Goal: Task Accomplishment & Management: Use online tool/utility

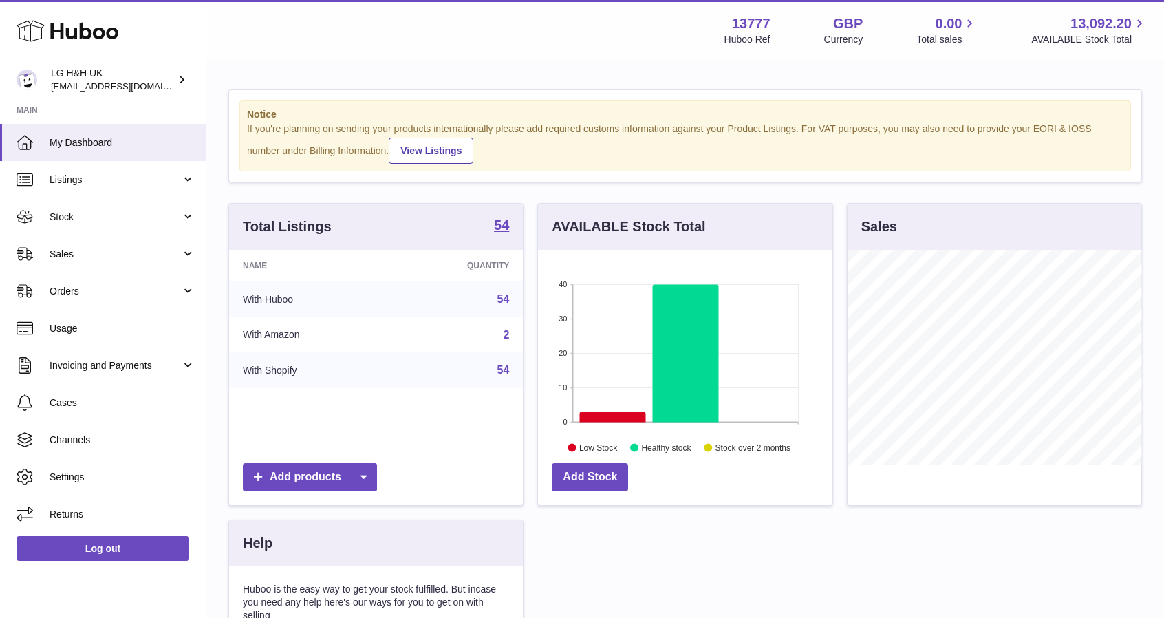
scroll to position [215, 294]
click at [96, 249] on span "Sales" at bounding box center [115, 254] width 131 height 13
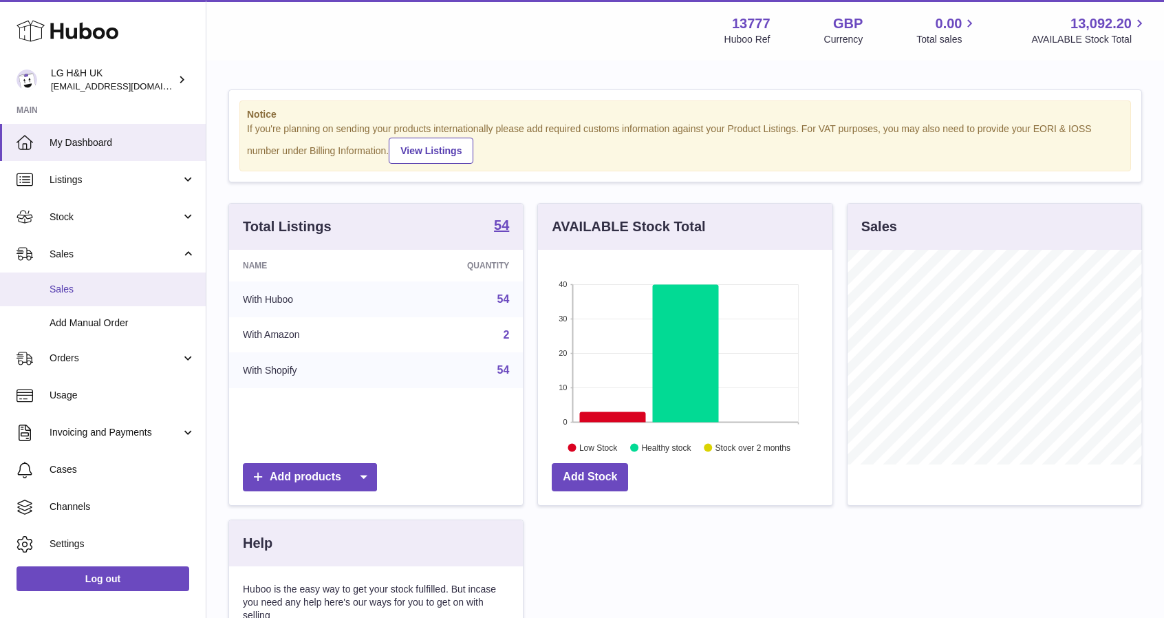
click at [65, 286] on span "Sales" at bounding box center [123, 289] width 146 height 13
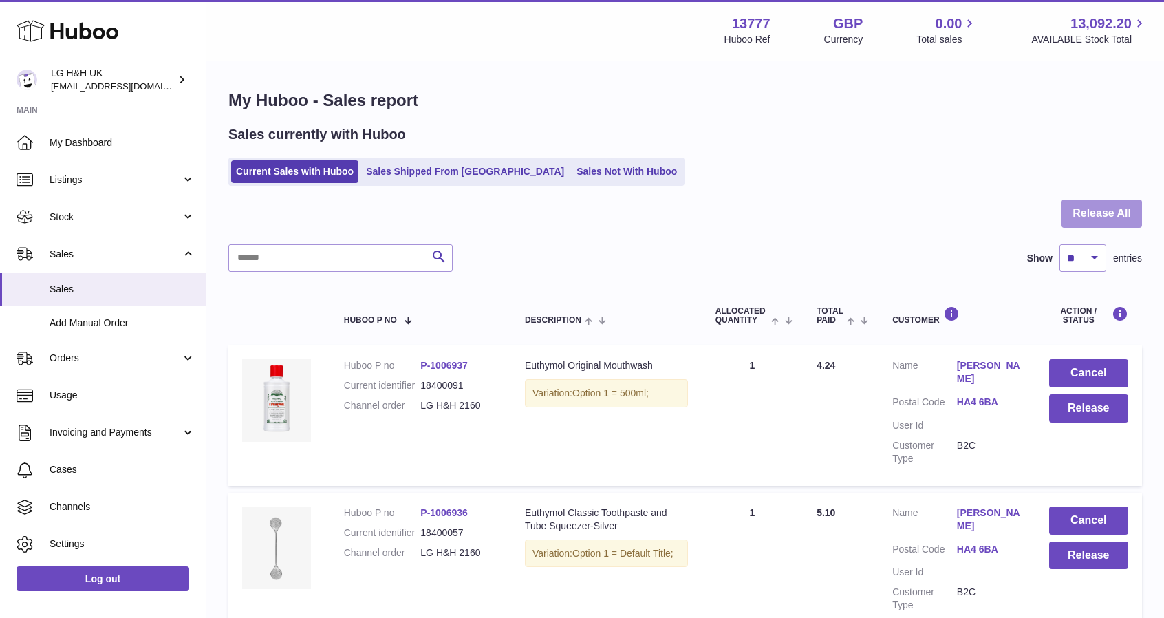
click at [1071, 218] on button "Release All" at bounding box center [1101, 213] width 80 height 28
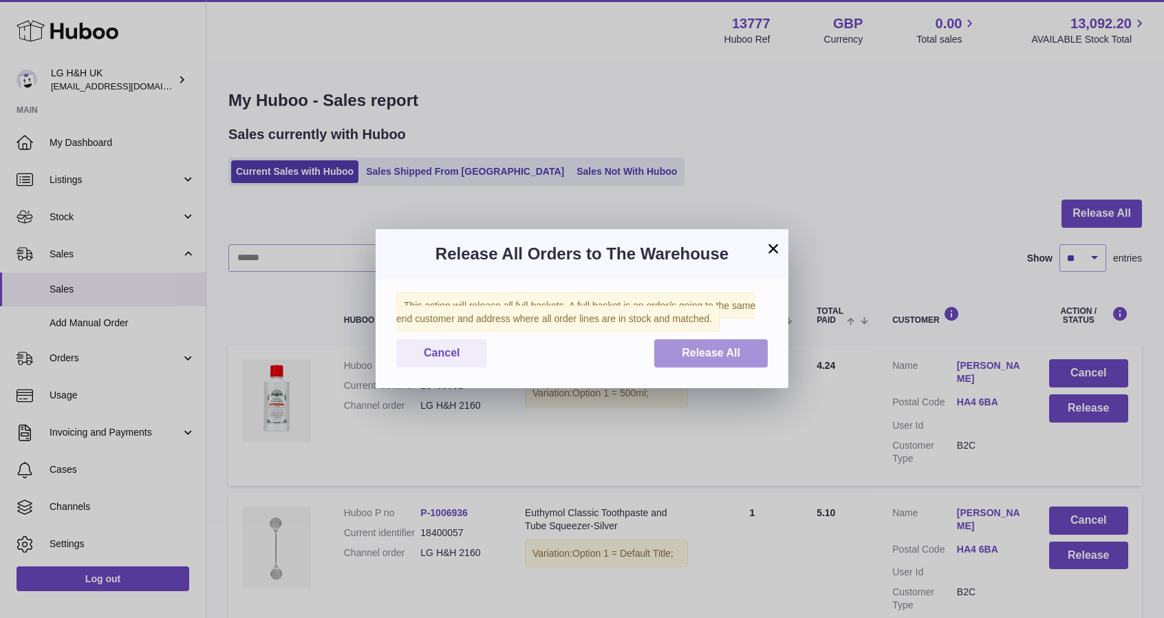
click at [742, 349] on button "Release All" at bounding box center [710, 353] width 113 height 28
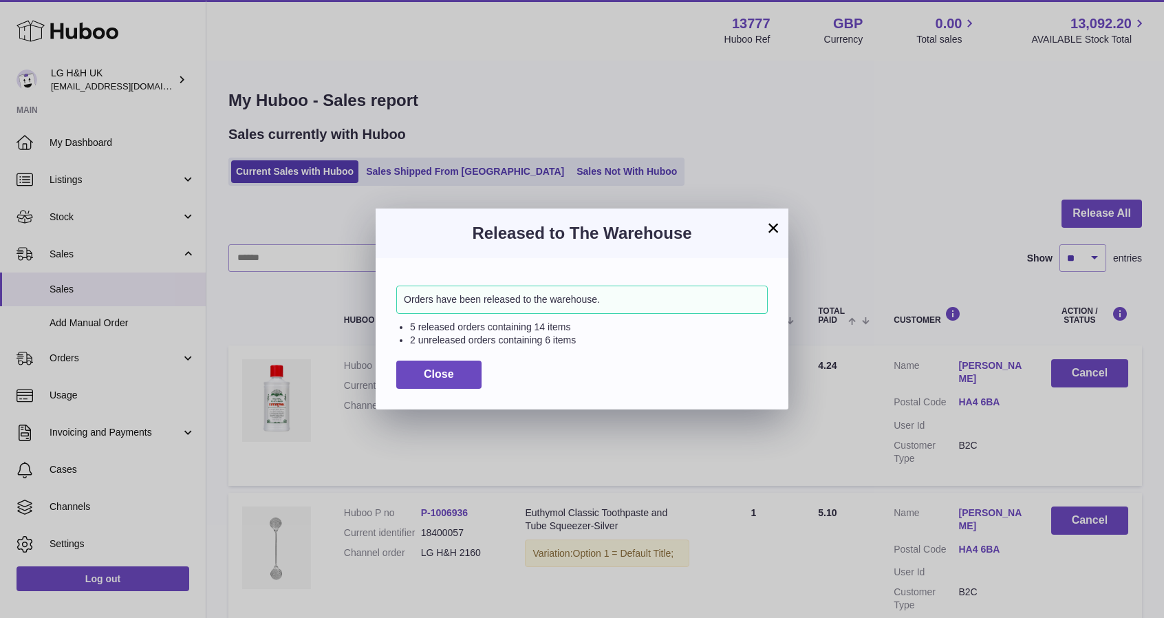
click at [771, 233] on button "×" at bounding box center [773, 227] width 17 height 17
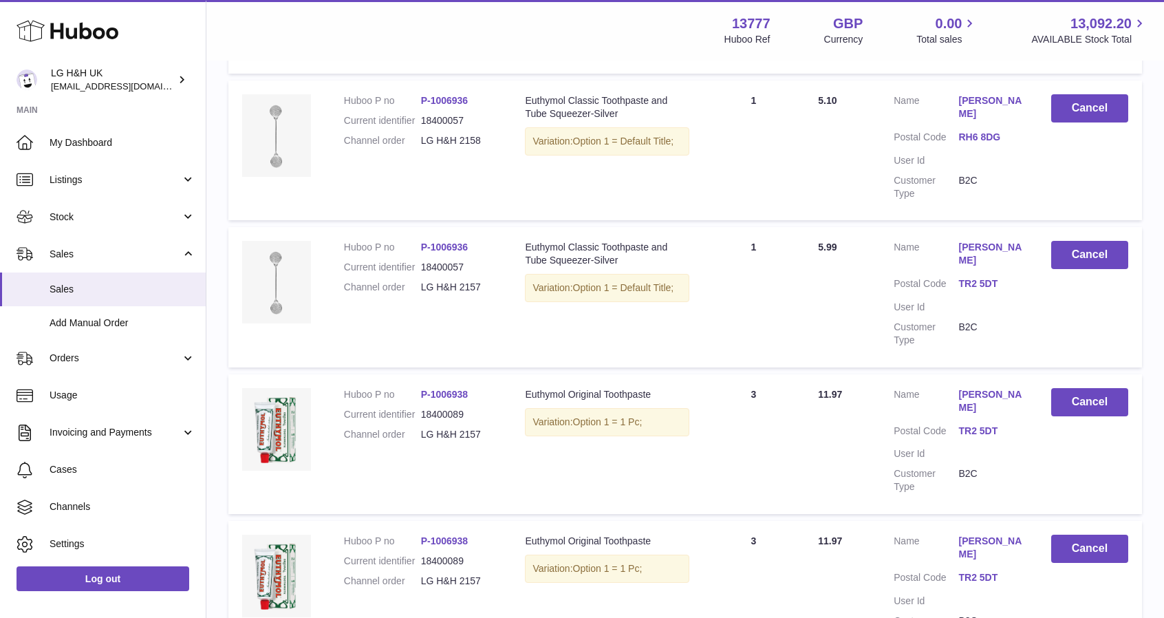
scroll to position [1247, 0]
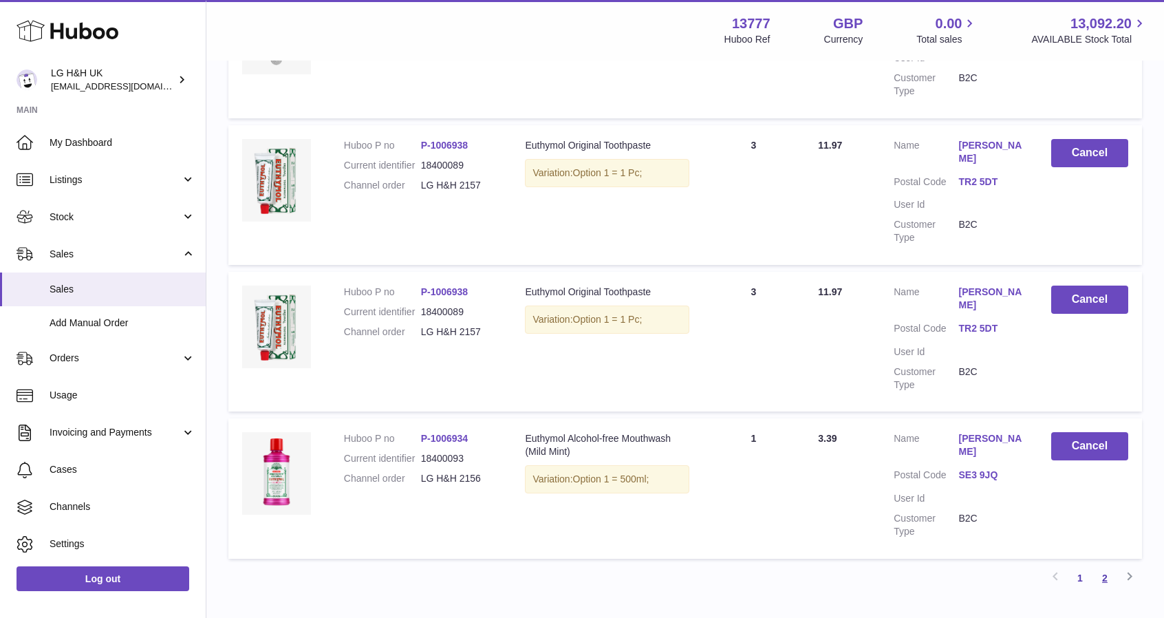
click at [1108, 565] on link "2" at bounding box center [1104, 577] width 25 height 25
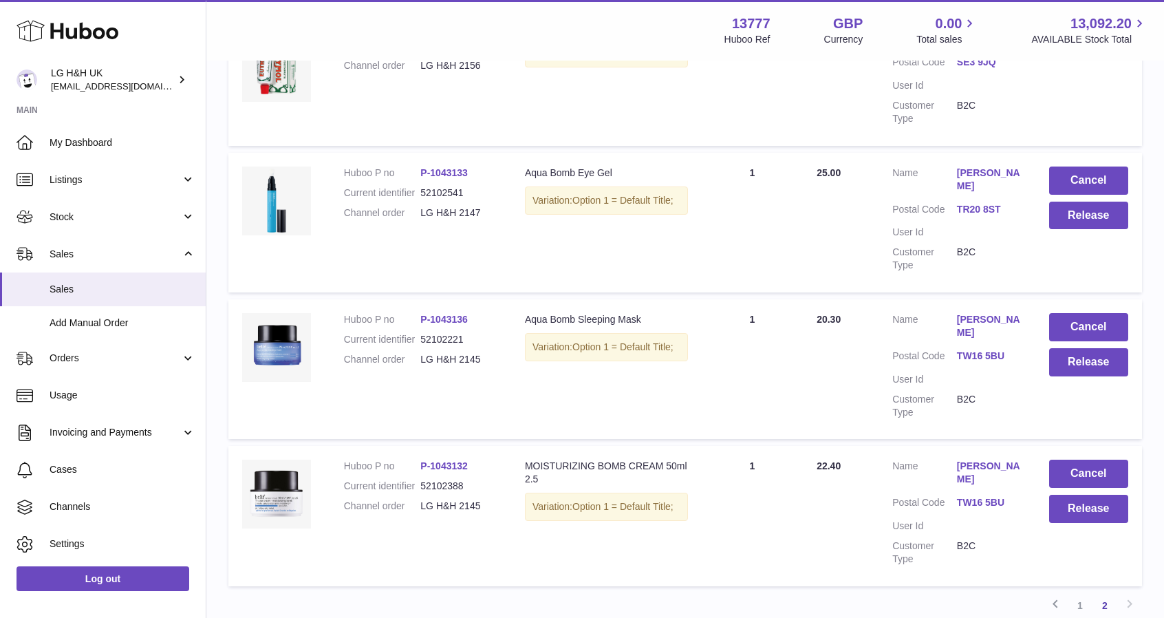
scroll to position [780, 0]
click at [1078, 201] on button "Release" at bounding box center [1088, 215] width 79 height 28
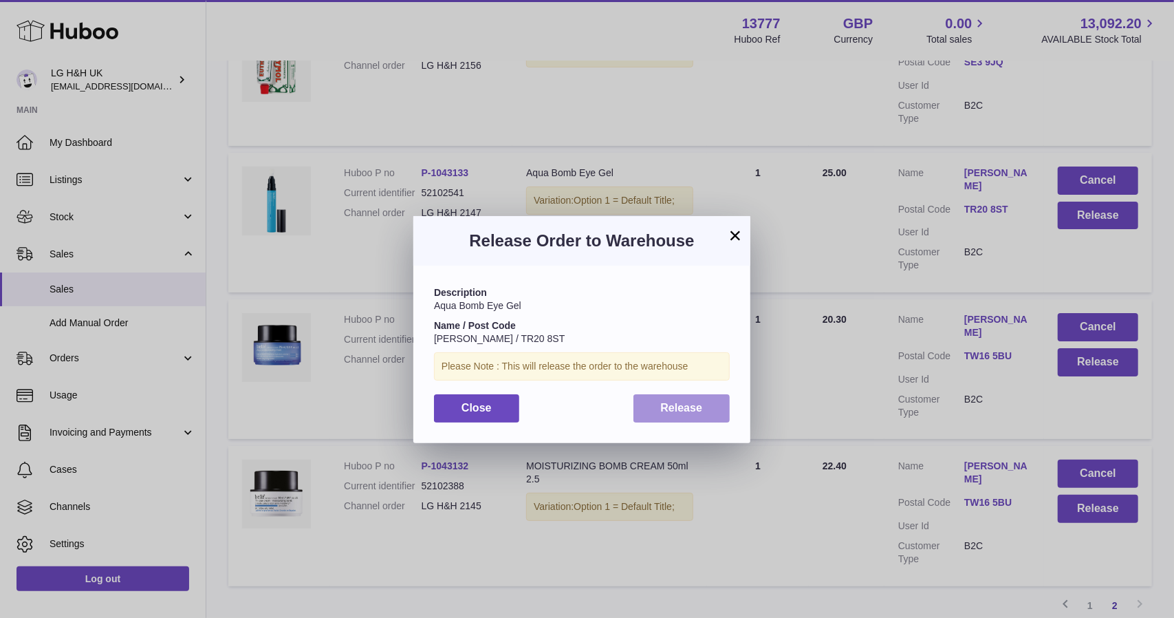
click at [669, 402] on span "Release" at bounding box center [682, 408] width 42 height 12
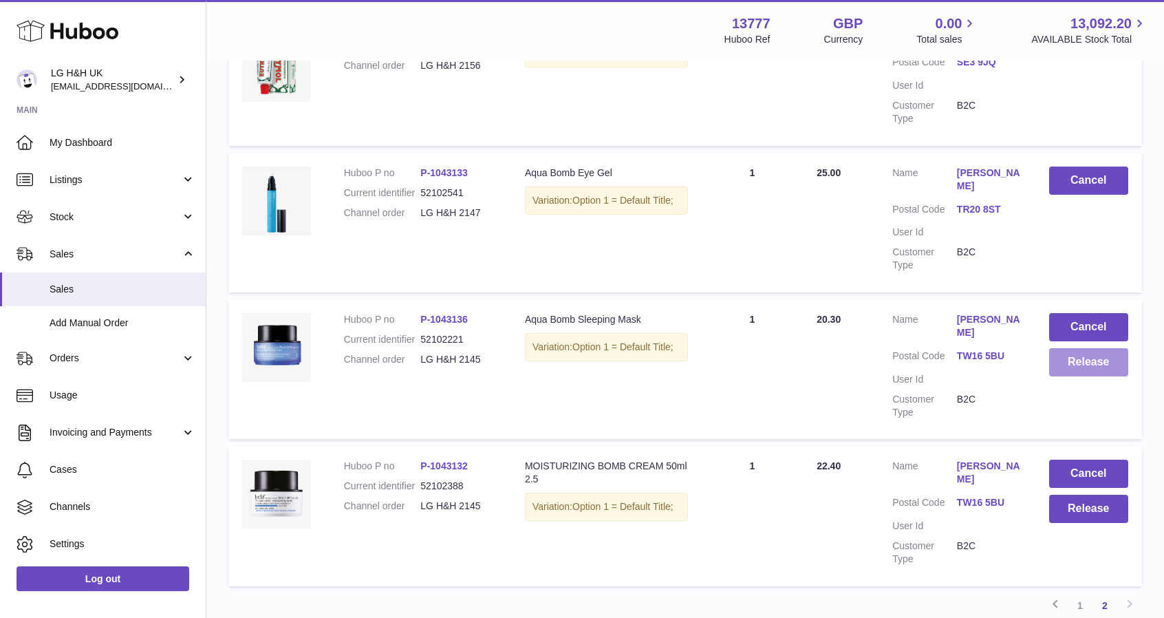
click at [1095, 348] on button "Release" at bounding box center [1088, 362] width 79 height 28
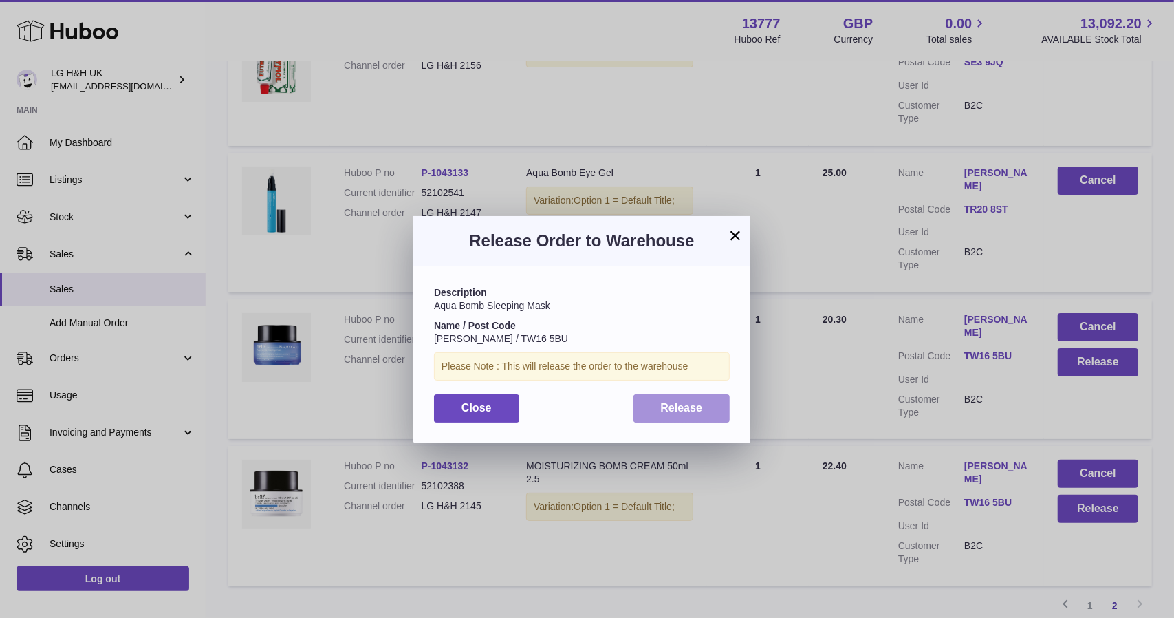
click at [705, 408] on button "Release" at bounding box center [681, 408] width 97 height 28
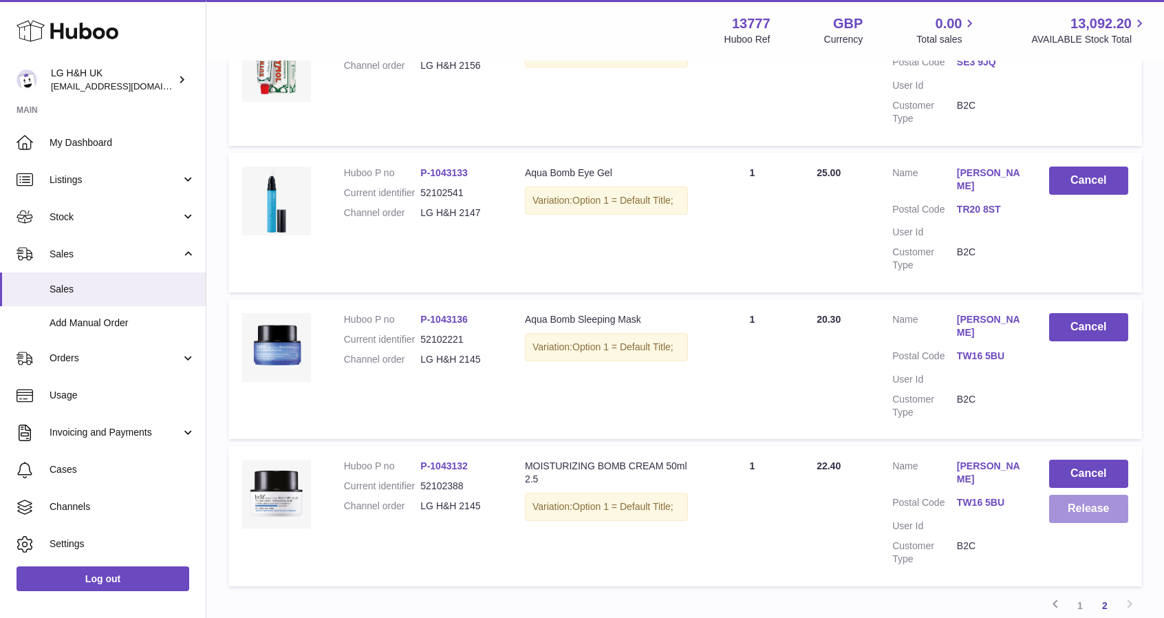
click at [1083, 494] on button "Release" at bounding box center [1088, 508] width 79 height 28
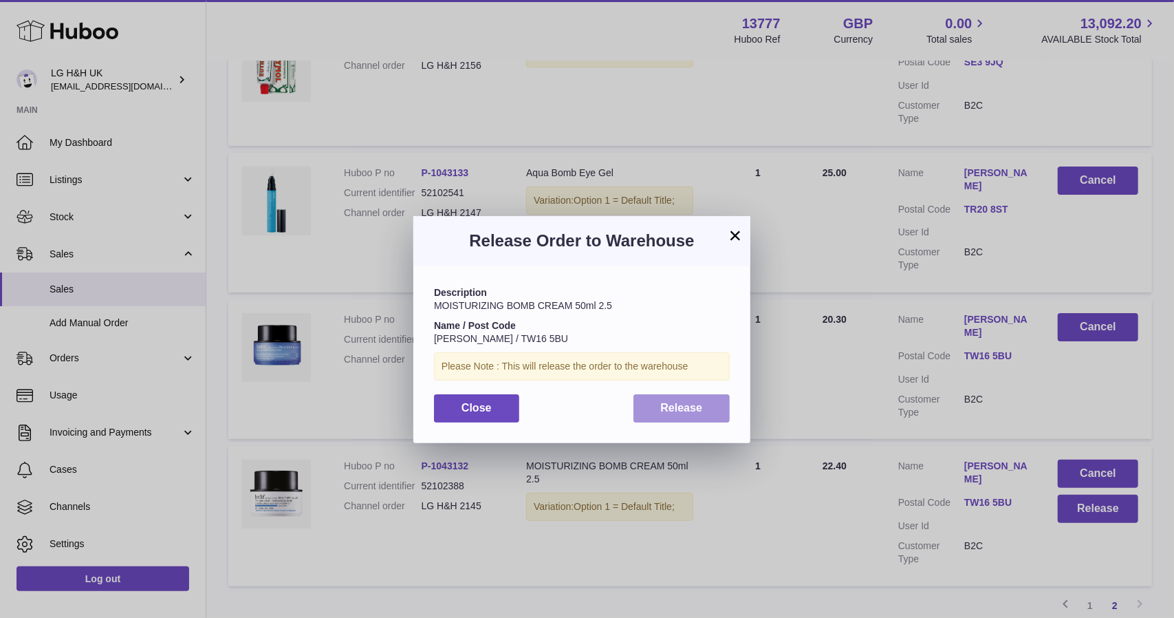
click at [714, 411] on button "Release" at bounding box center [681, 408] width 97 height 28
